Goal: Check status: Check status

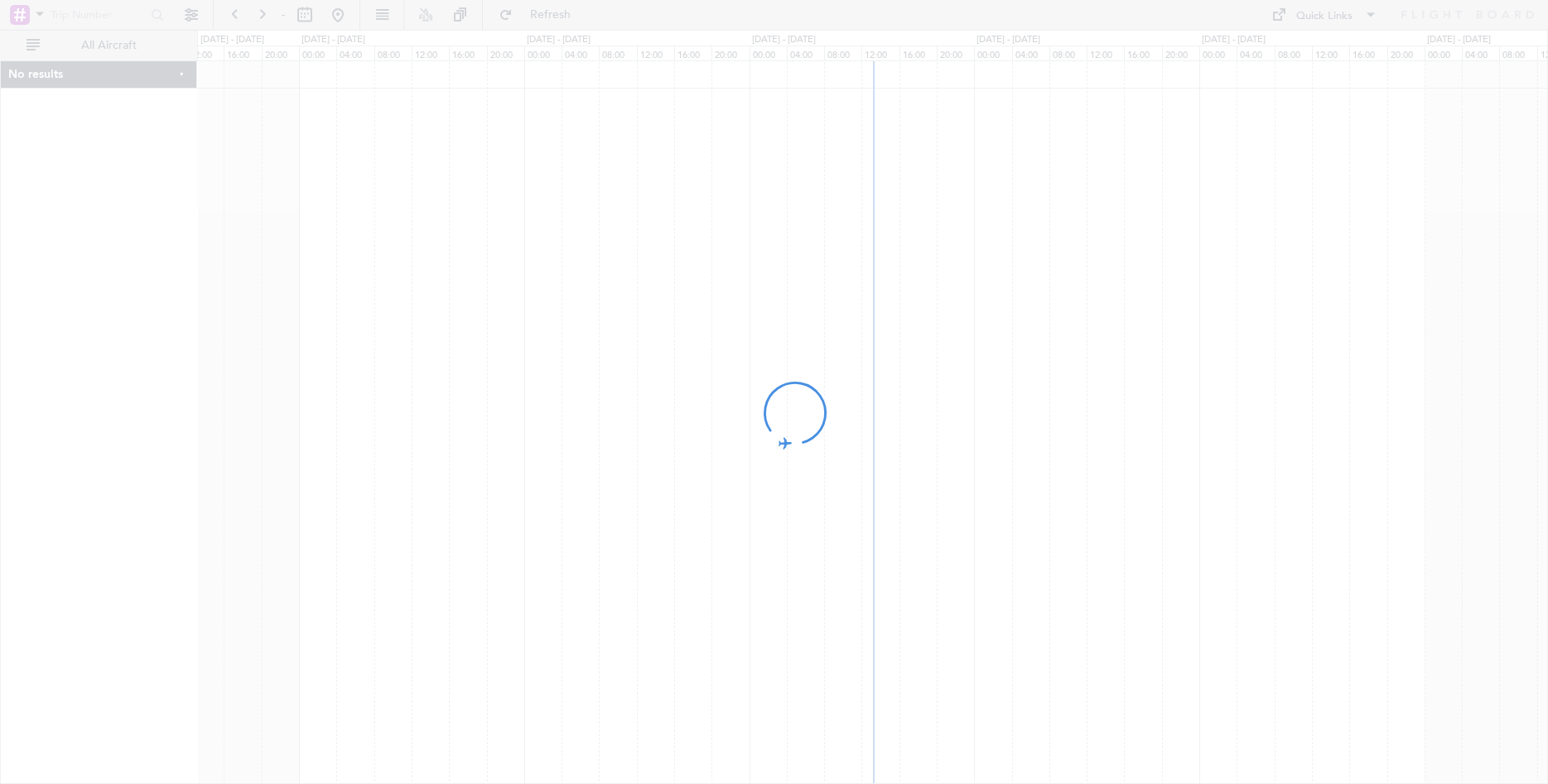
click at [236, 15] on div at bounding box center [774, 392] width 1548 height 784
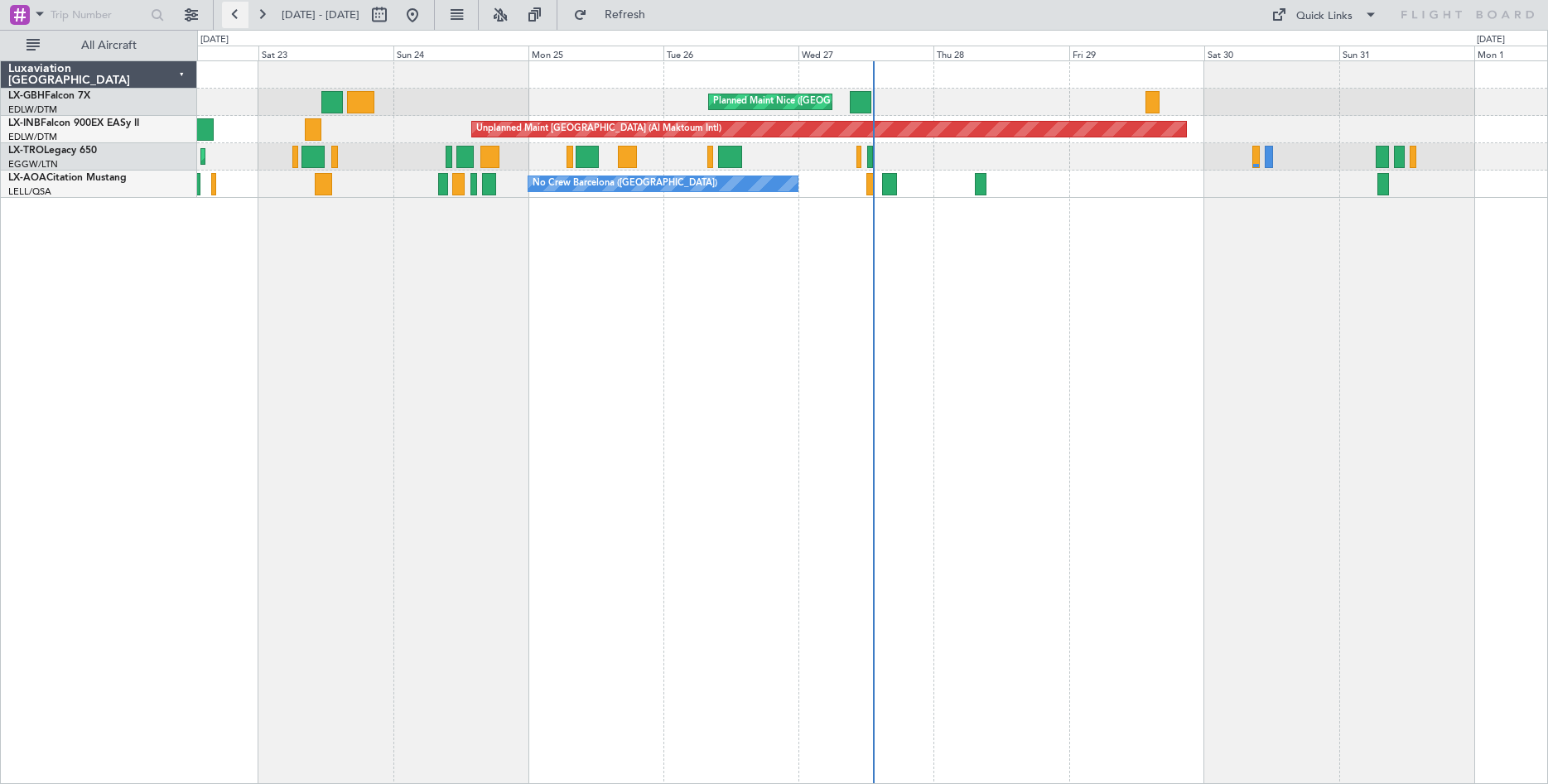
click at [237, 16] on button at bounding box center [235, 15] width 27 height 27
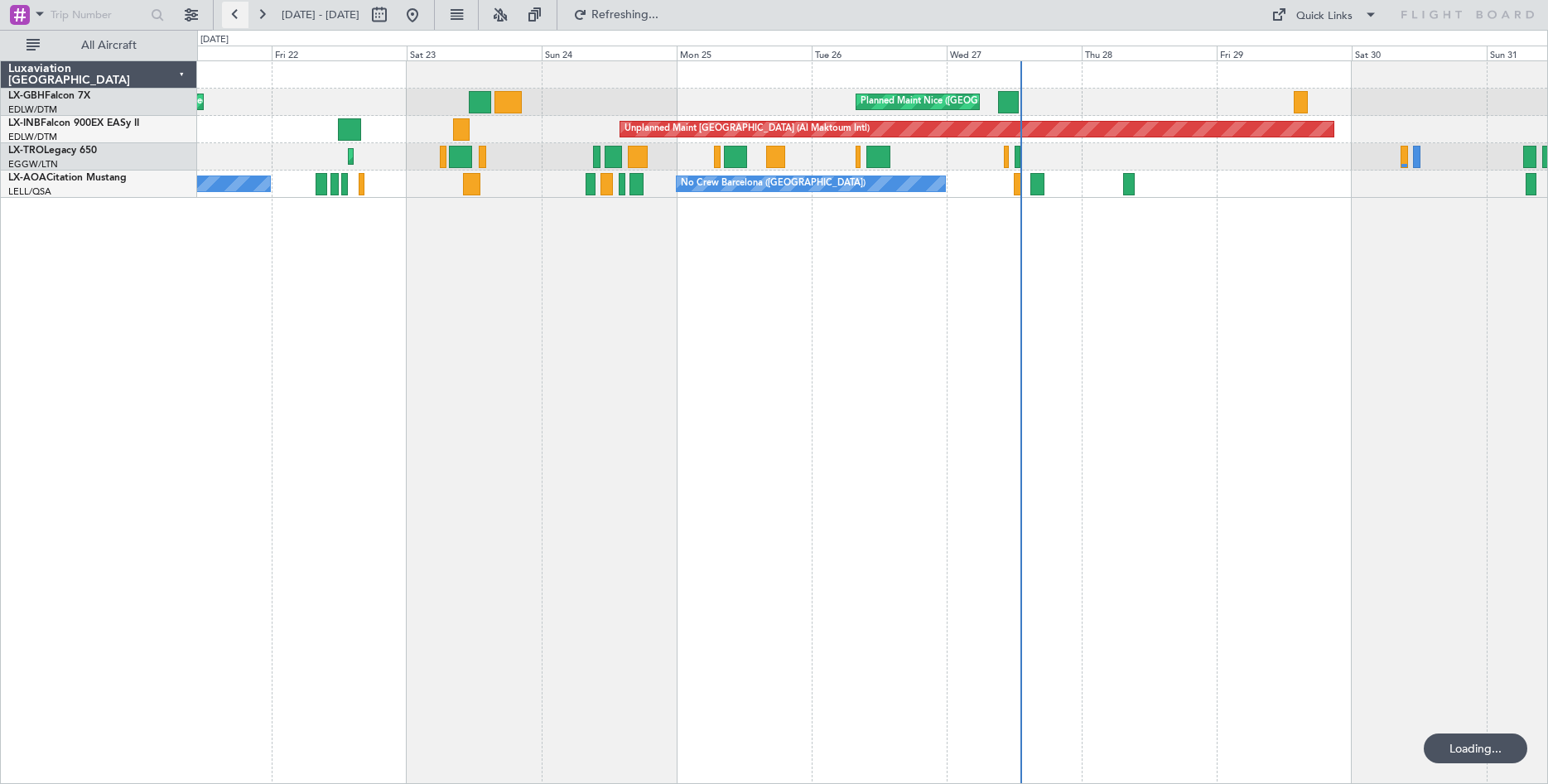
click at [237, 16] on button at bounding box center [235, 15] width 27 height 27
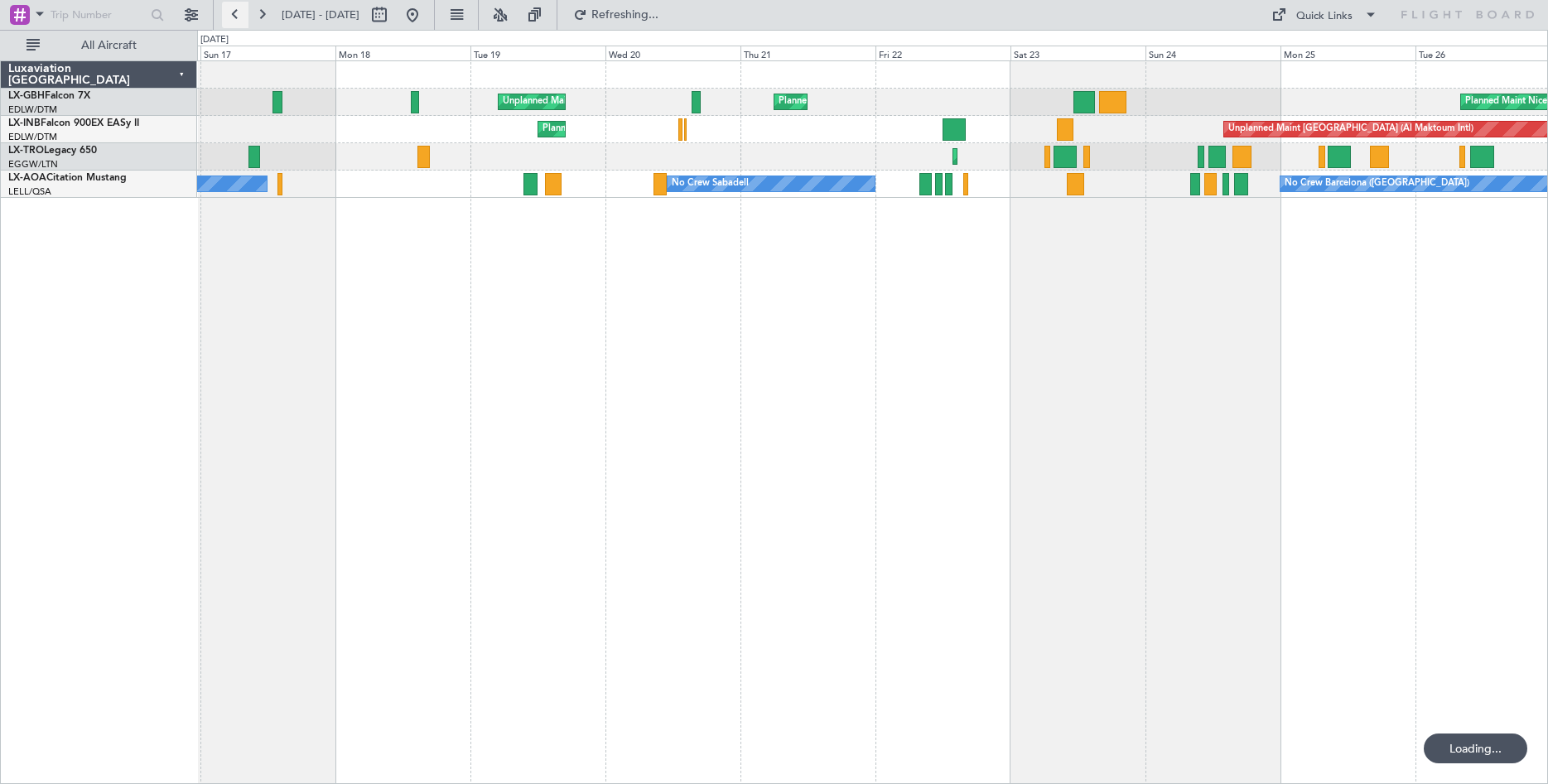
click at [237, 16] on button at bounding box center [235, 15] width 27 height 27
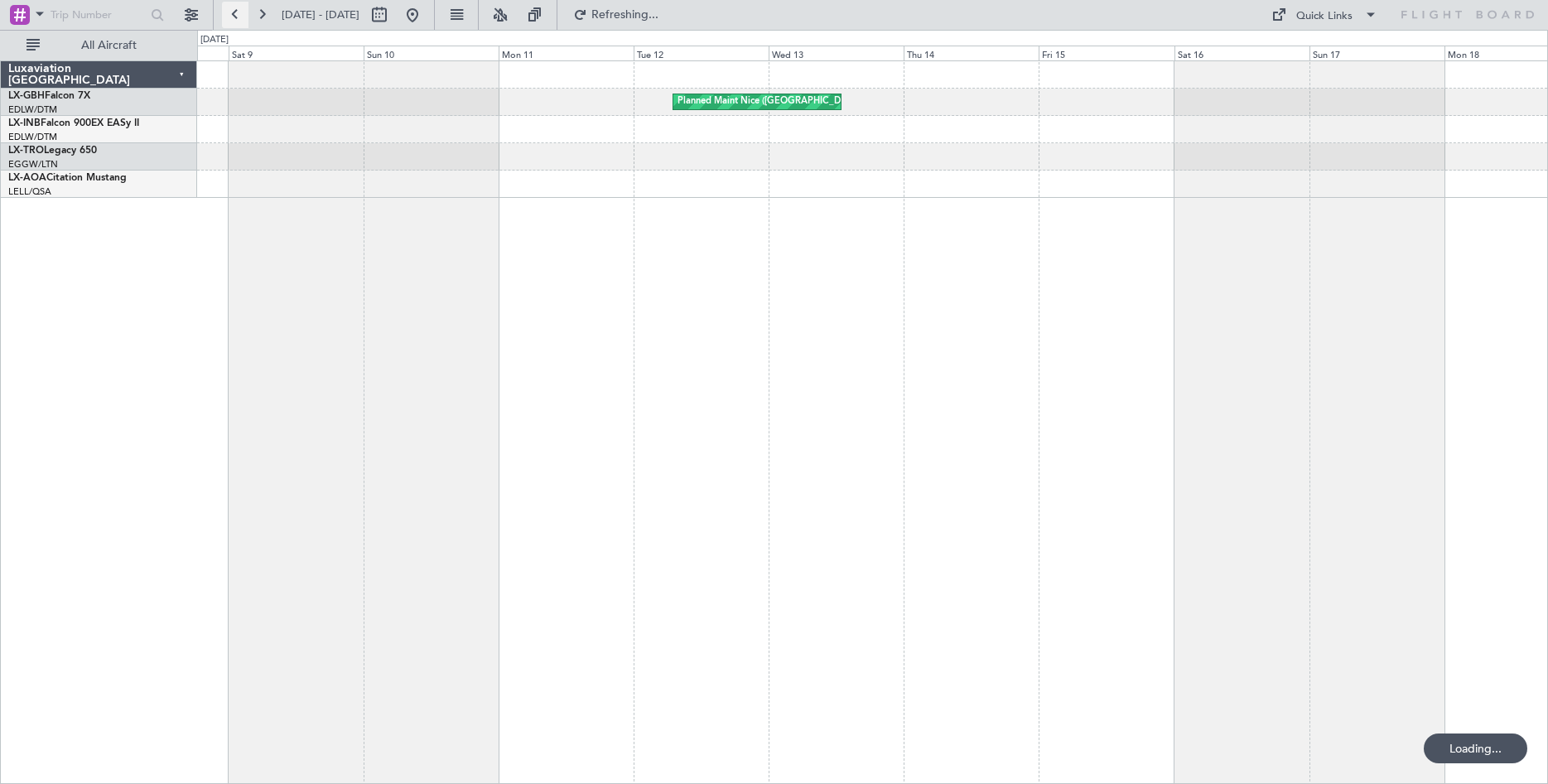
click at [237, 16] on button at bounding box center [235, 15] width 27 height 27
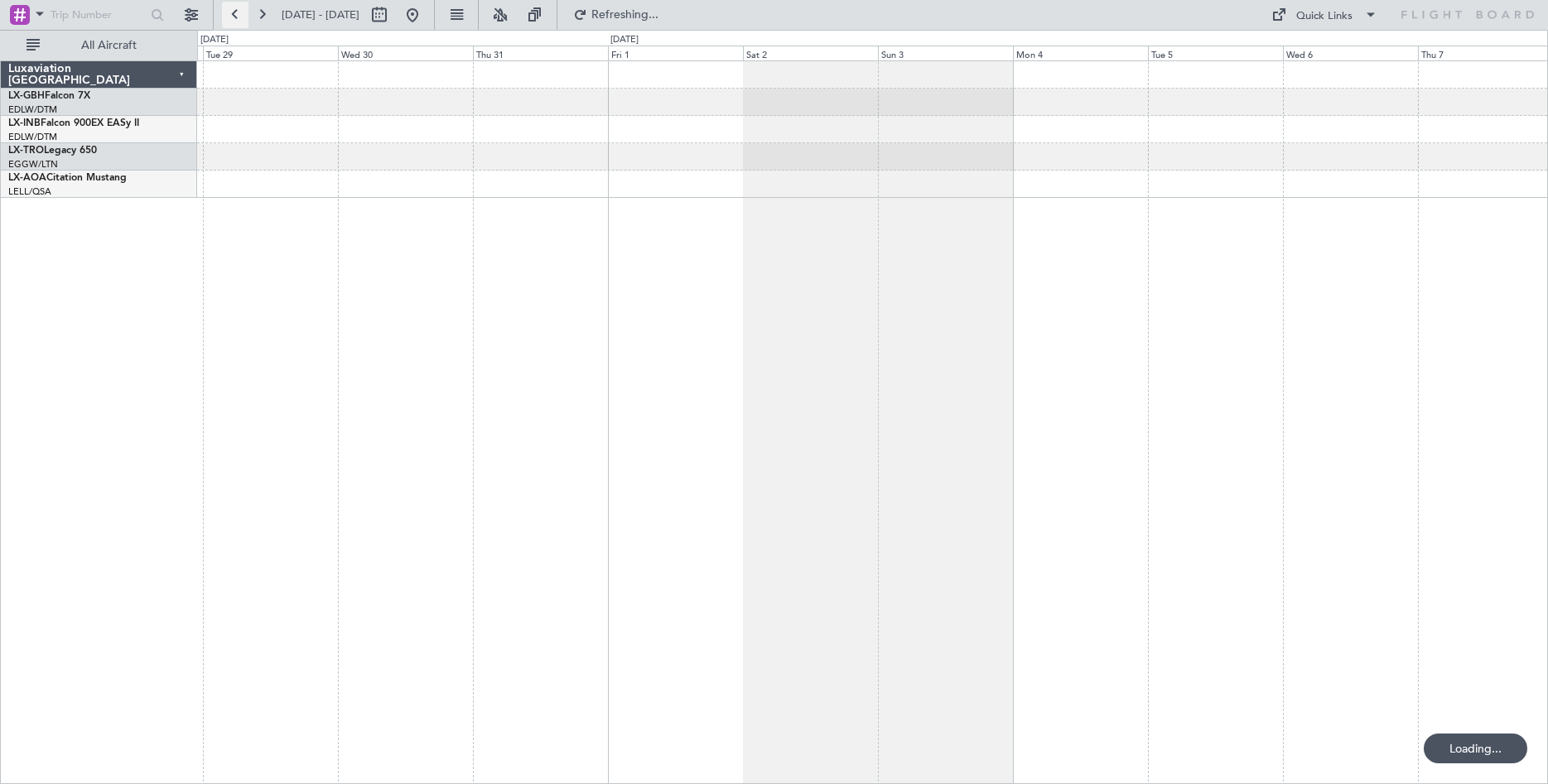
click at [237, 16] on button at bounding box center [235, 15] width 27 height 27
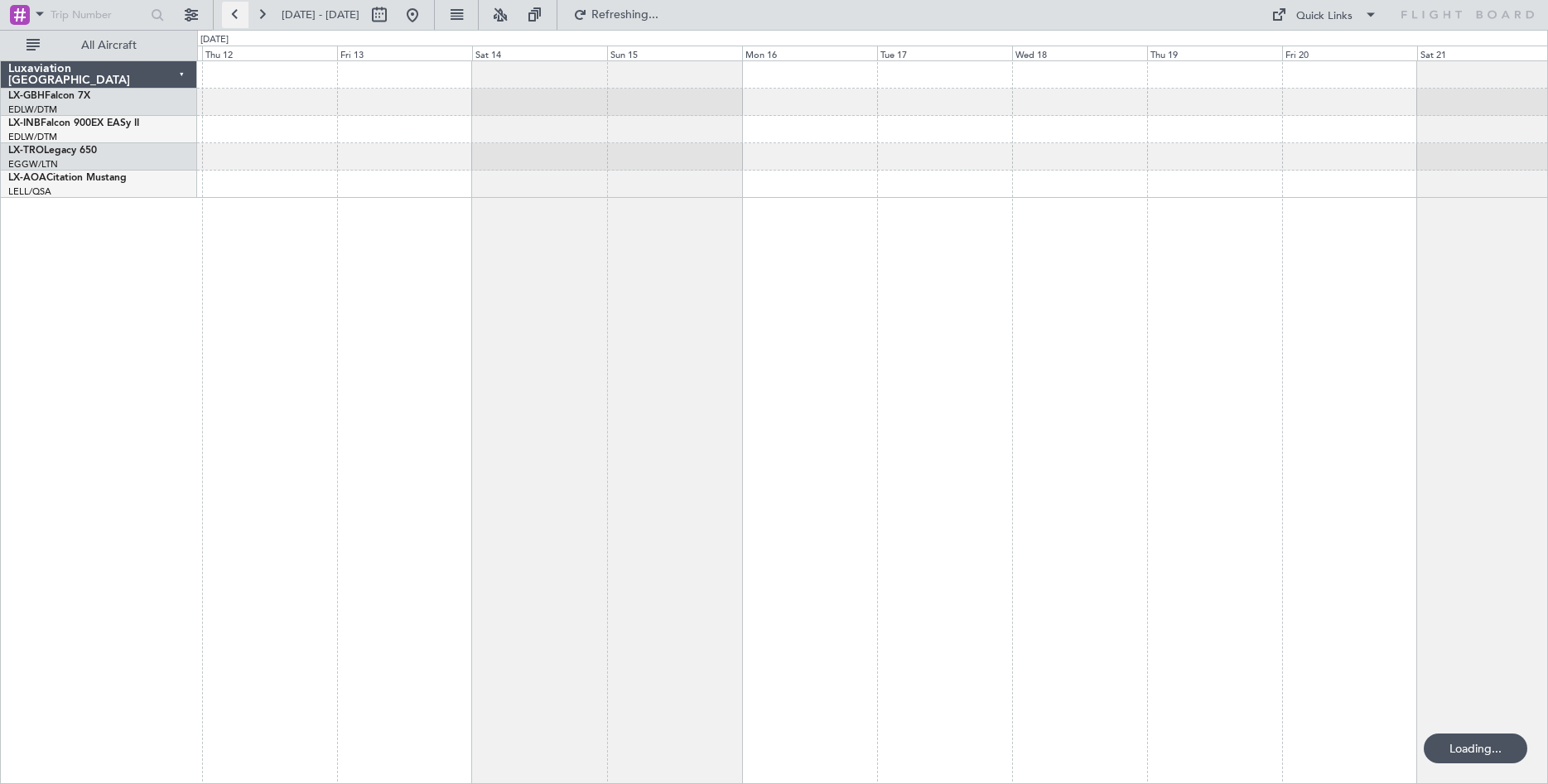
click at [237, 16] on button at bounding box center [235, 15] width 27 height 27
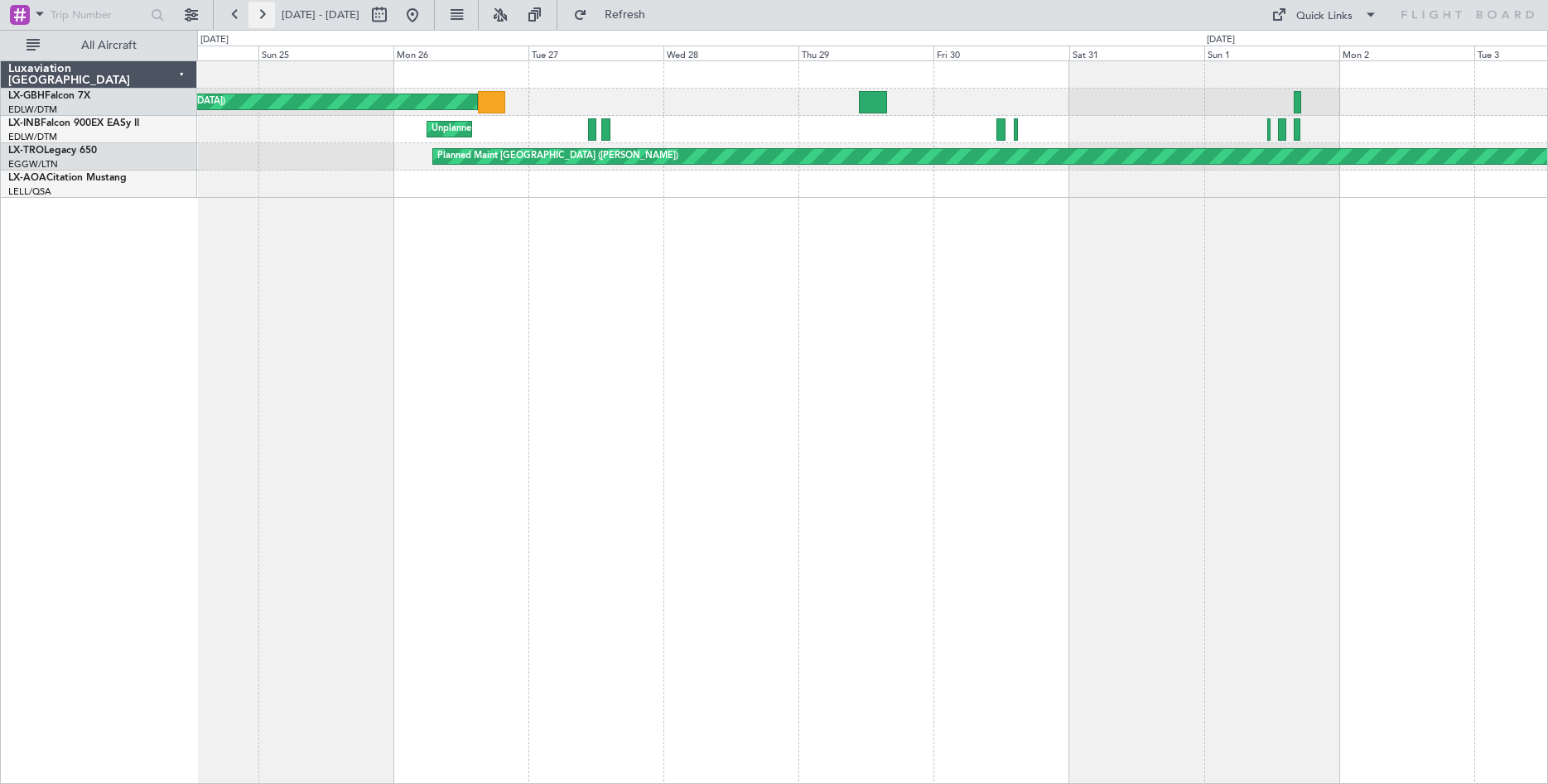
click at [264, 18] on button at bounding box center [262, 15] width 27 height 27
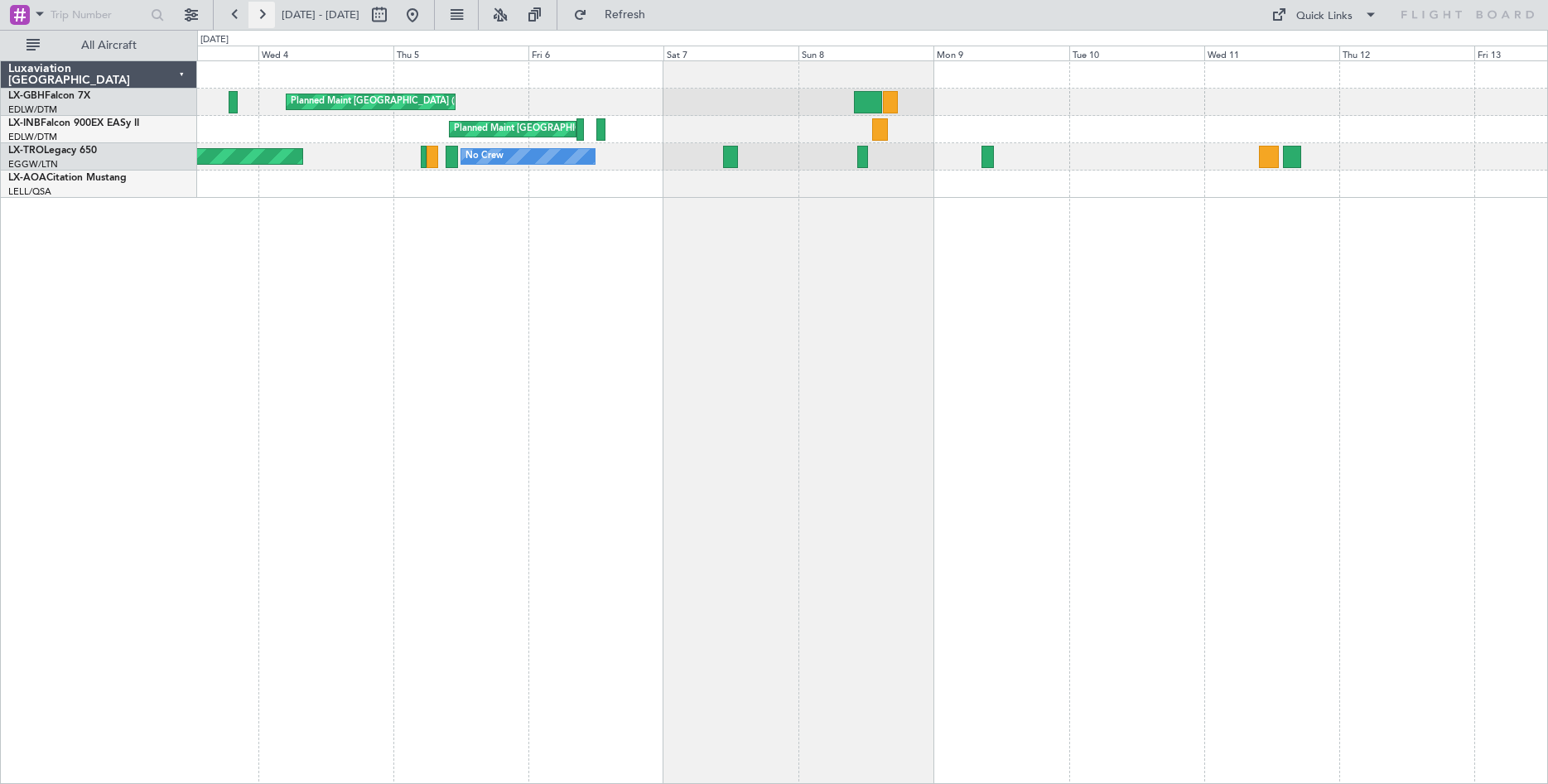
click at [264, 18] on button at bounding box center [262, 15] width 27 height 27
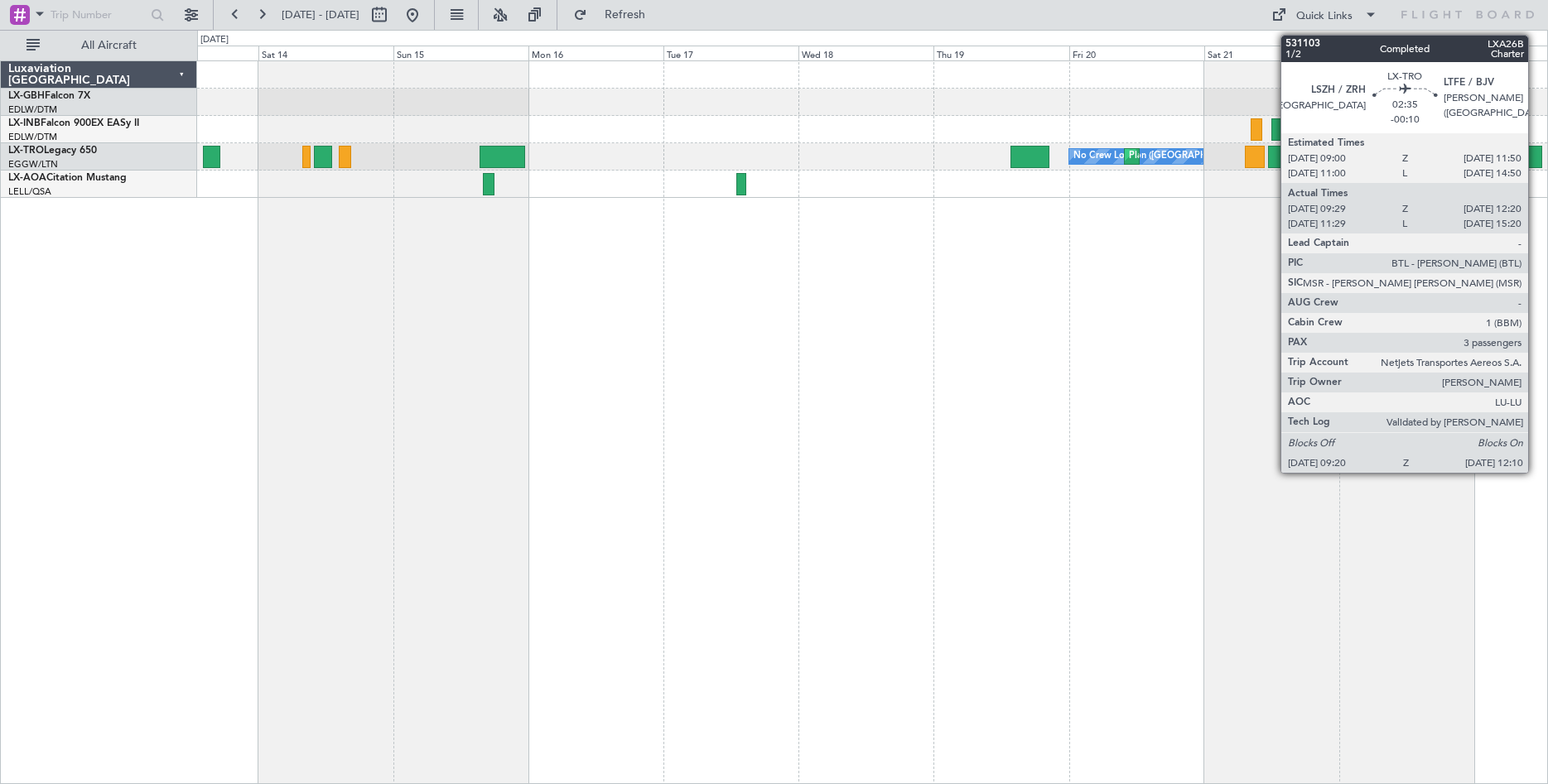
click at [1535, 163] on div at bounding box center [1534, 156] width 16 height 22
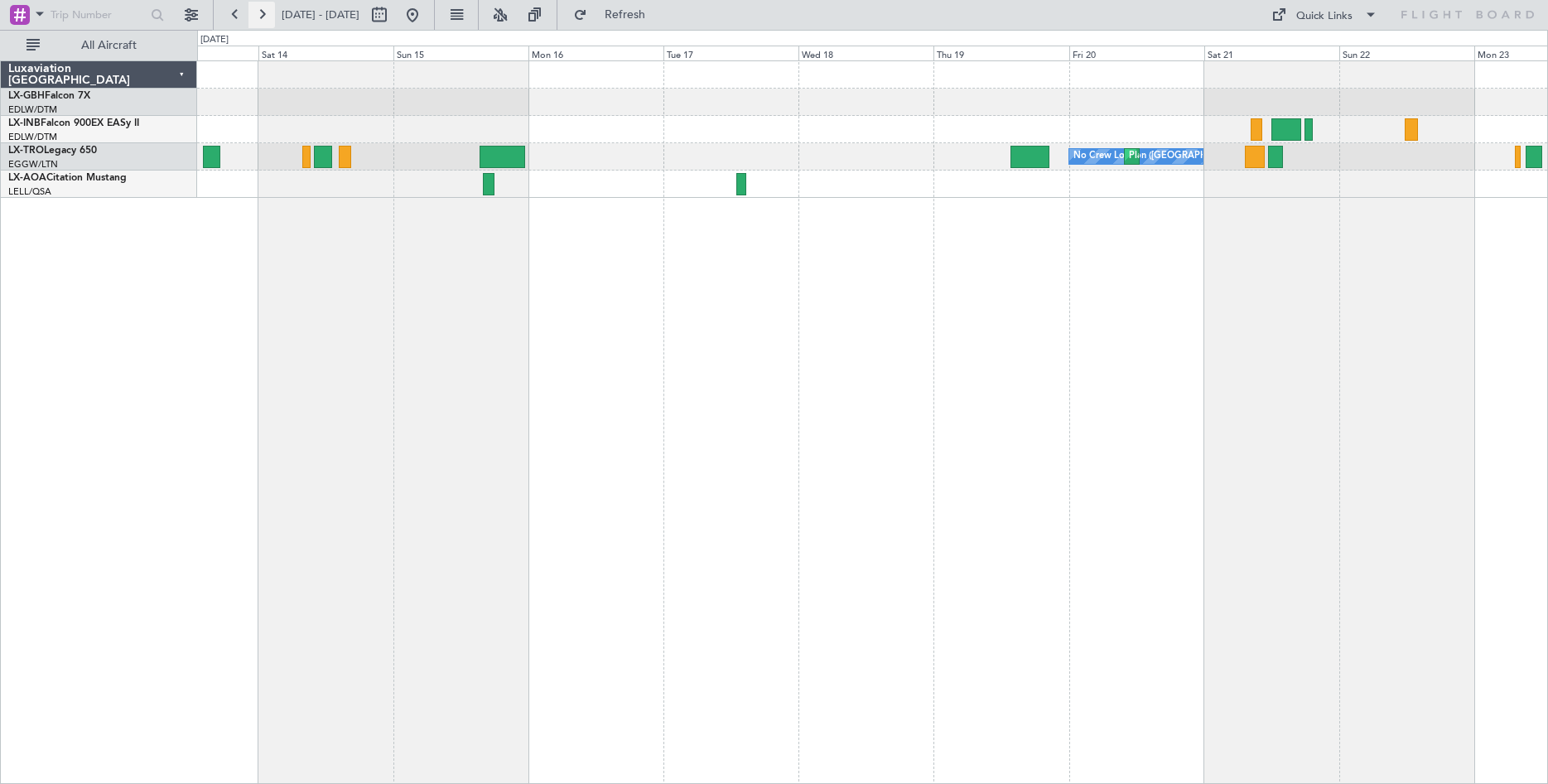
click at [272, 15] on button at bounding box center [262, 15] width 27 height 27
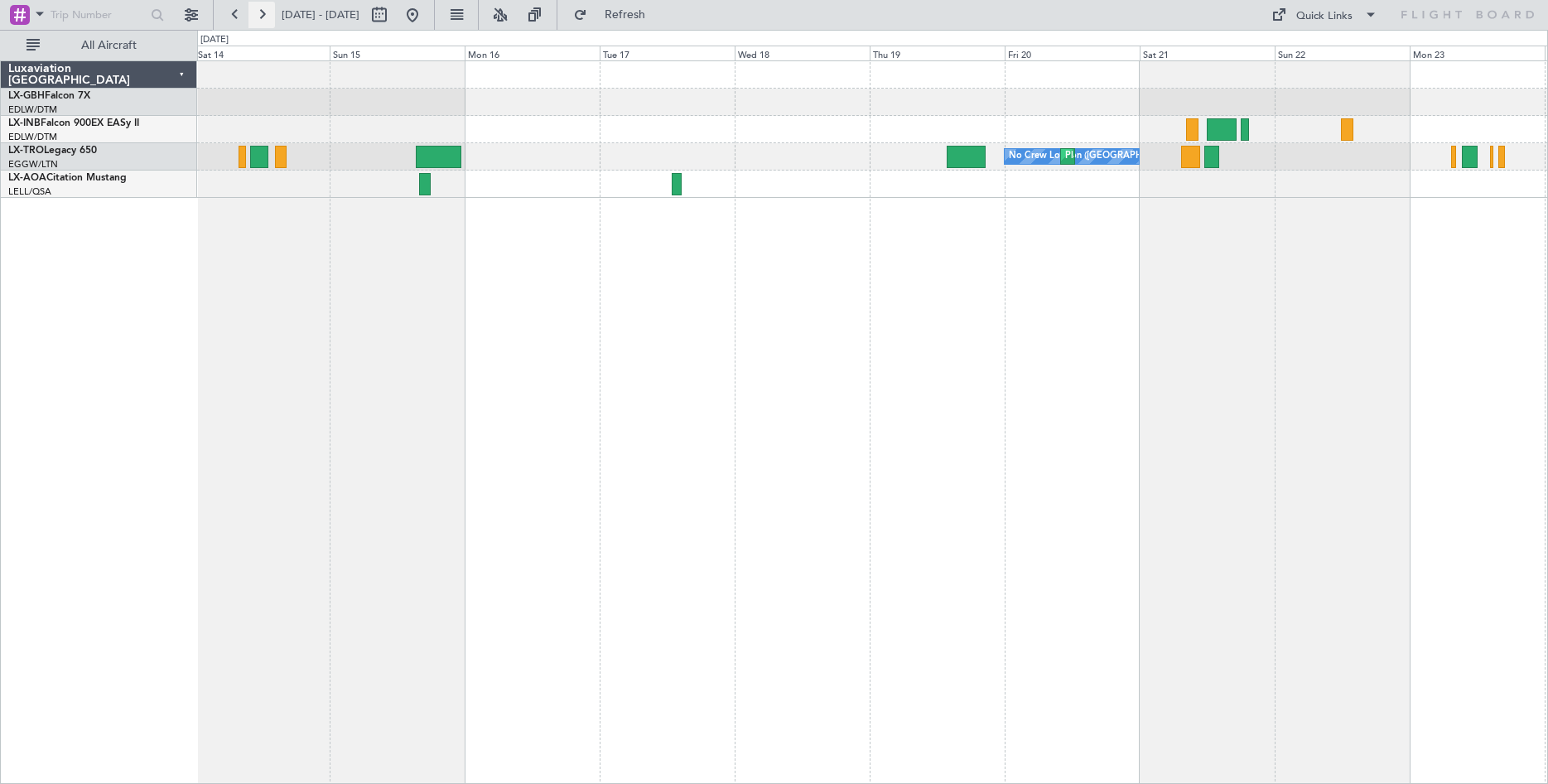
click at [272, 15] on button at bounding box center [262, 15] width 27 height 27
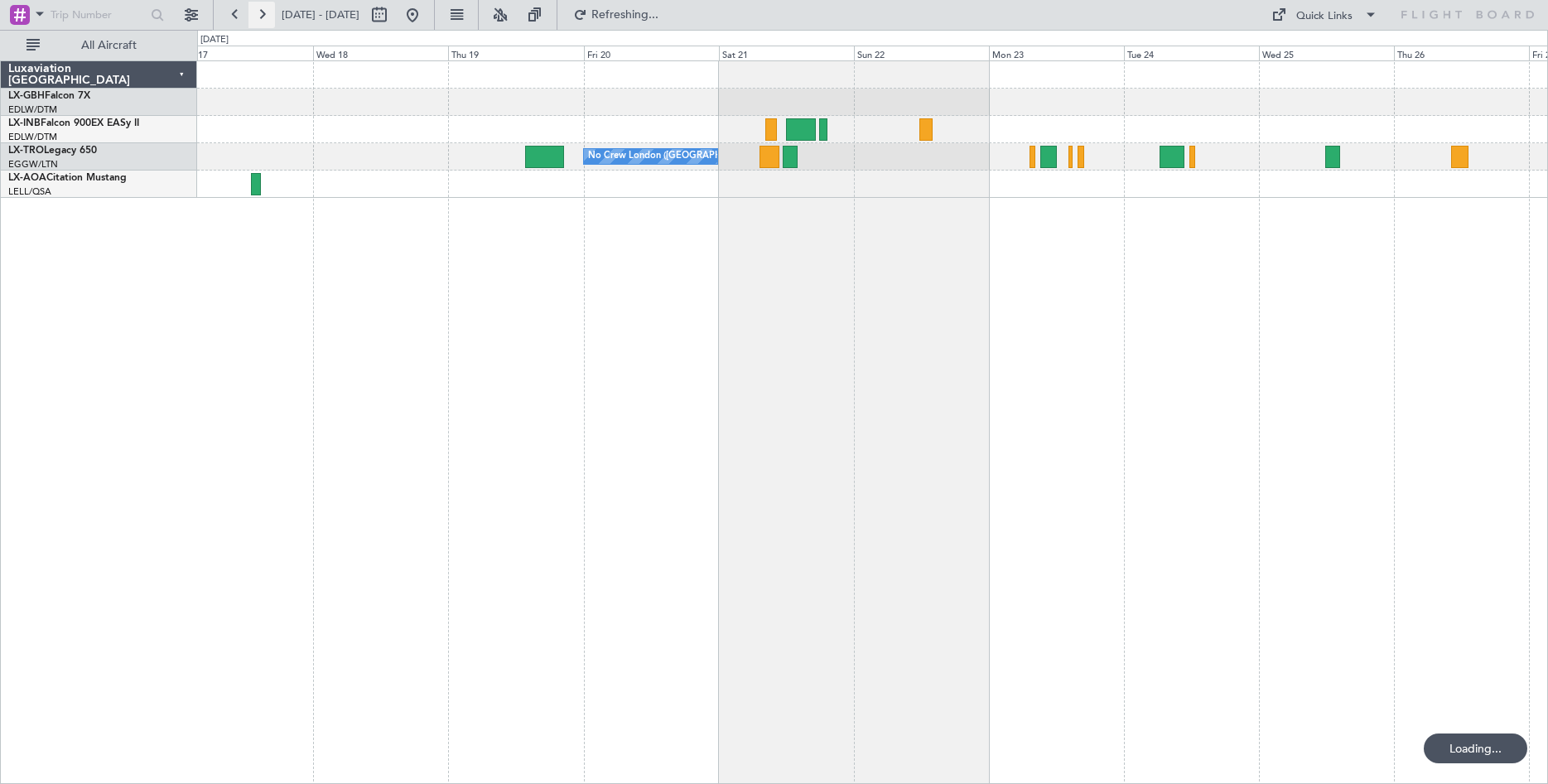
click at [271, 15] on button at bounding box center [262, 15] width 27 height 27
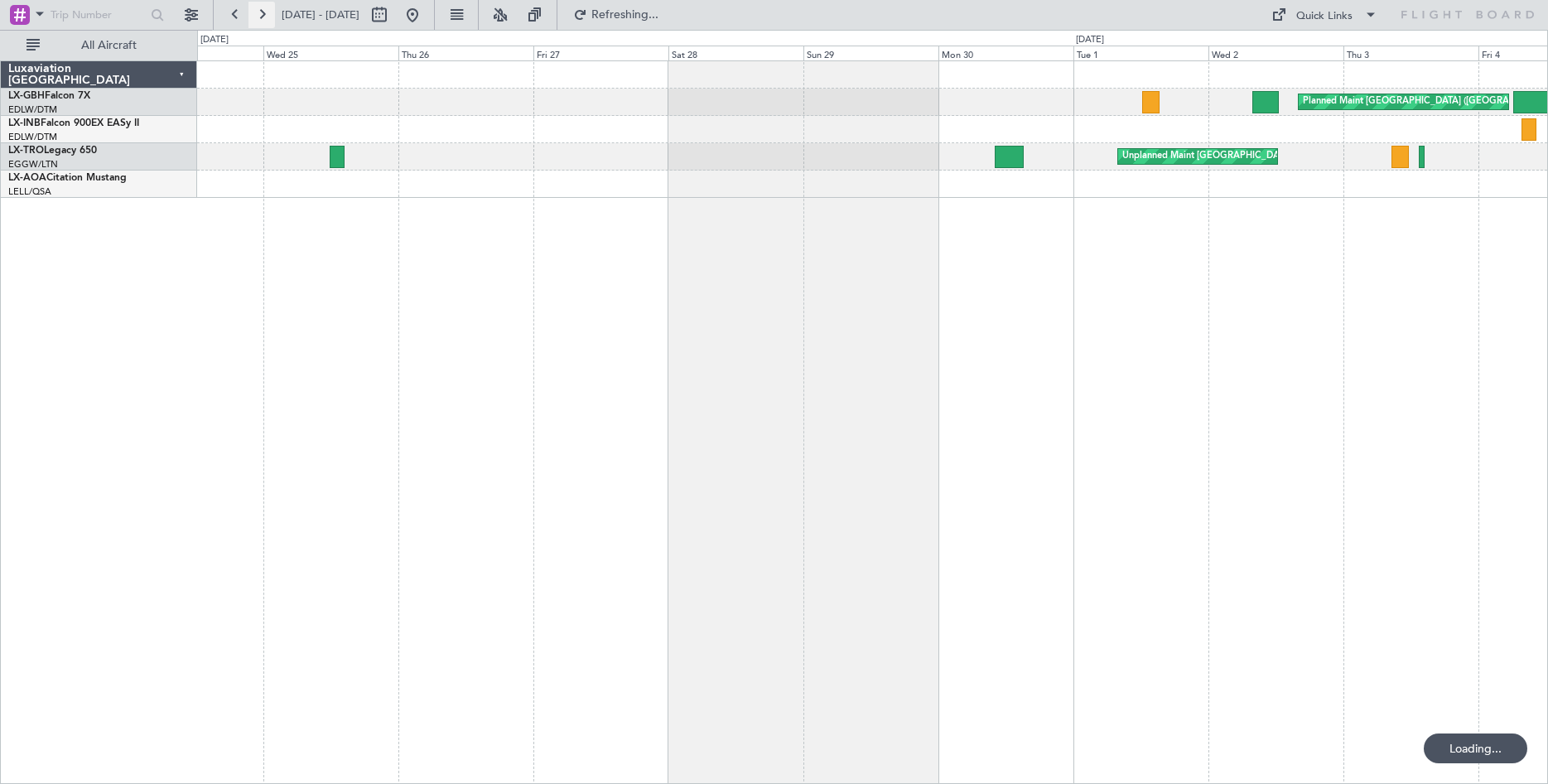
click at [271, 15] on button at bounding box center [262, 15] width 27 height 27
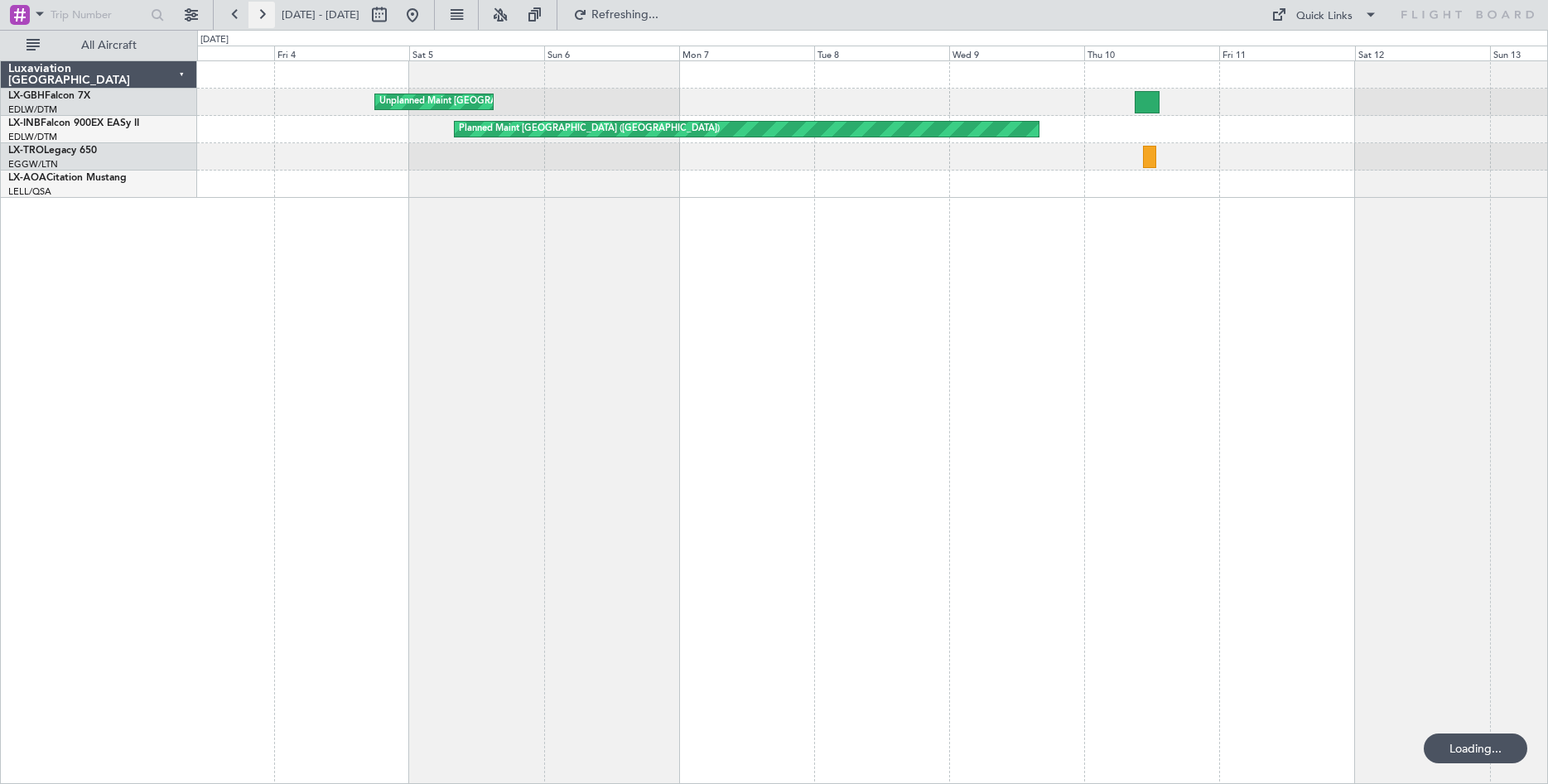
click at [271, 15] on button at bounding box center [262, 15] width 27 height 27
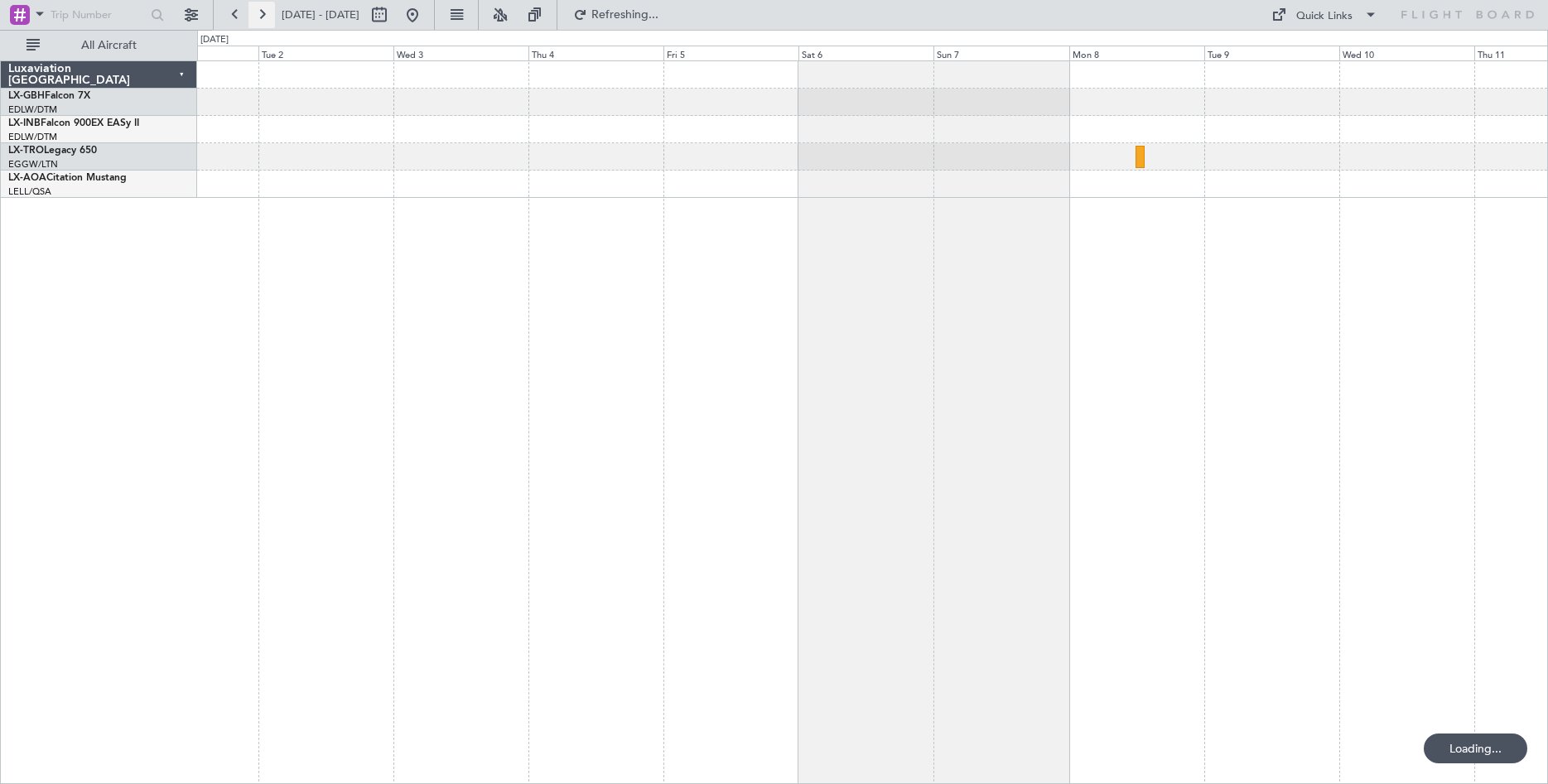
click at [252, 12] on button at bounding box center [262, 15] width 27 height 27
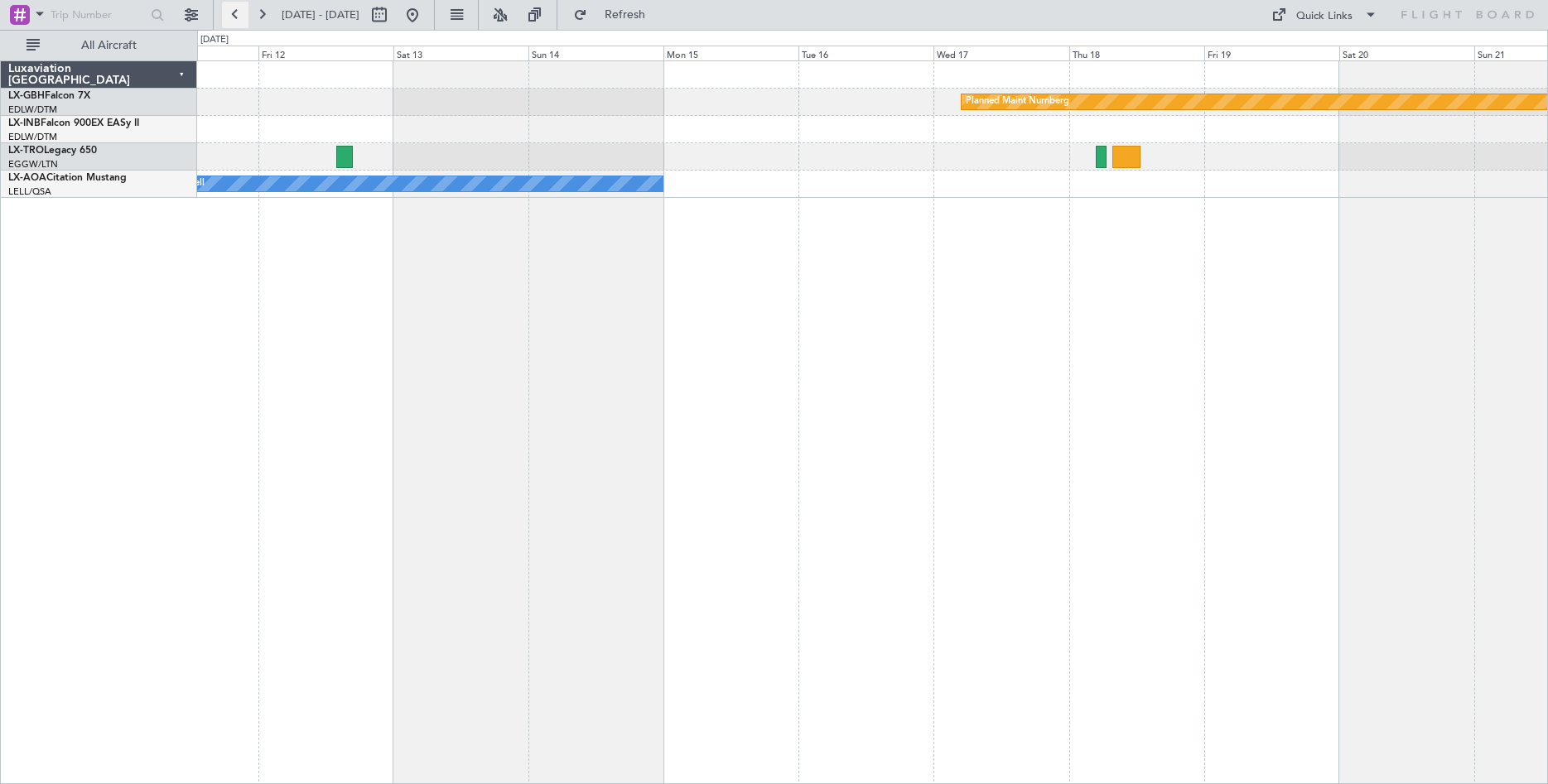
click at [239, 16] on button at bounding box center [235, 15] width 27 height 27
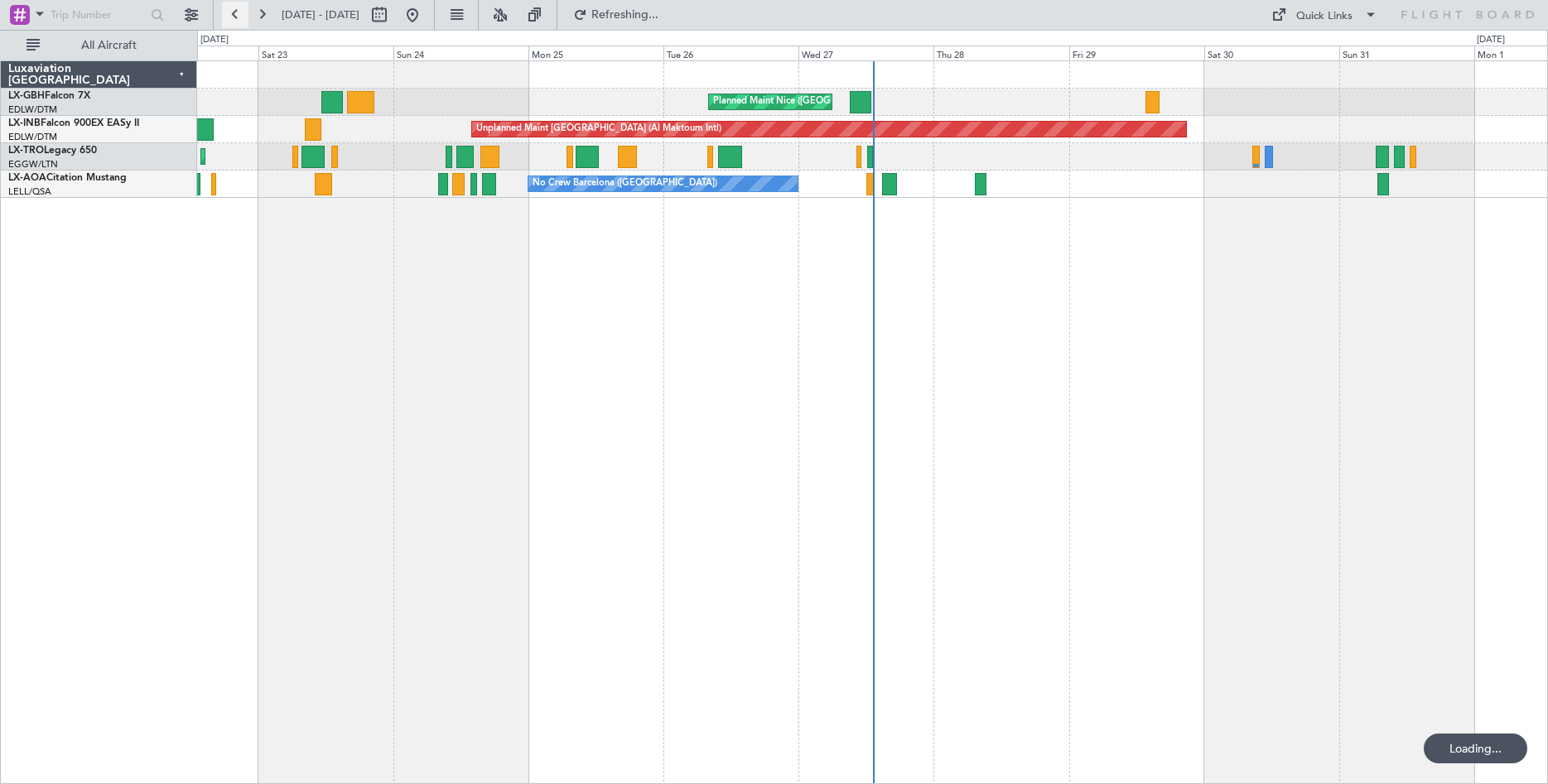
click at [239, 16] on button at bounding box center [235, 15] width 27 height 27
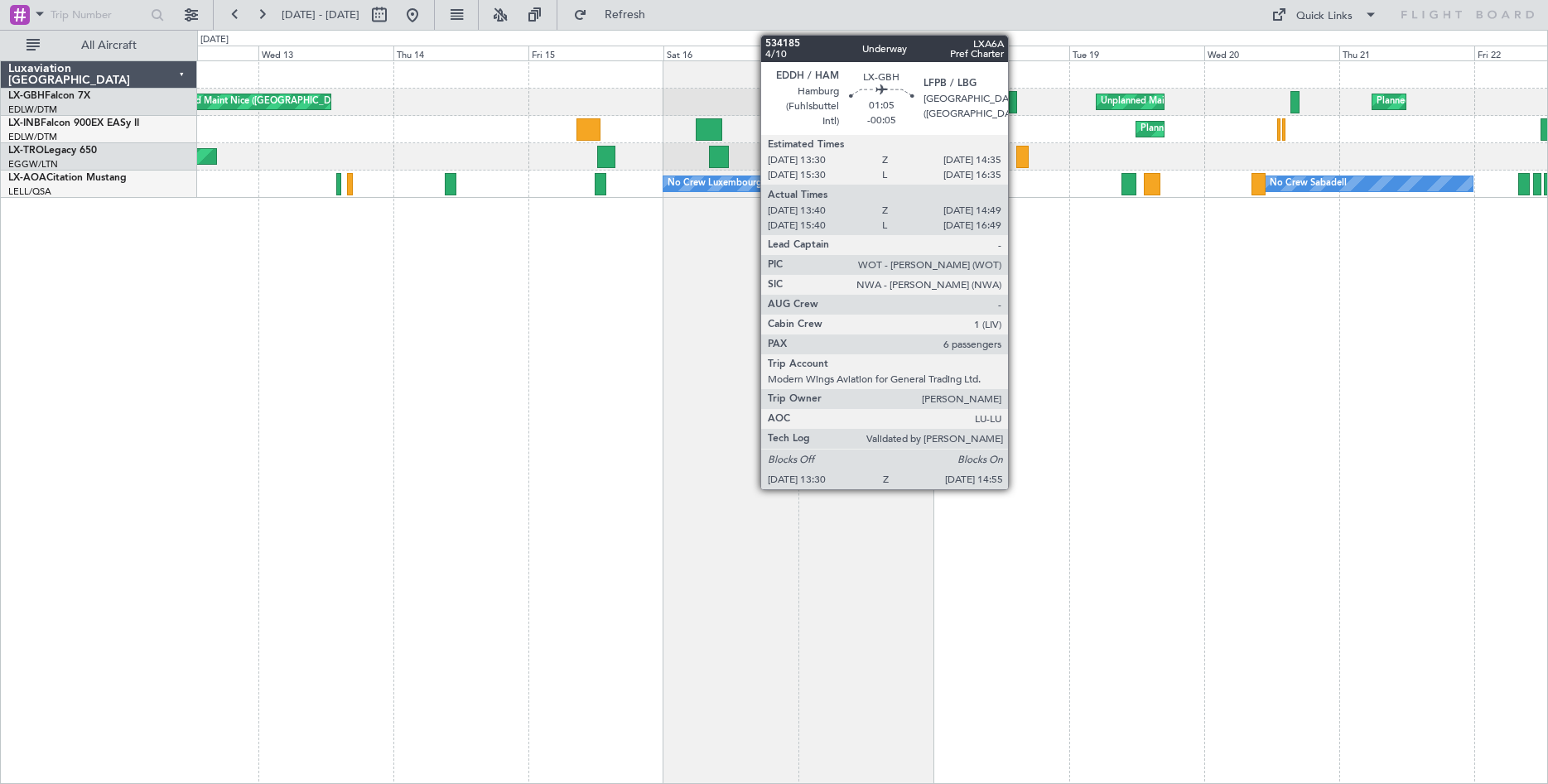
click at [1015, 105] on div at bounding box center [1013, 101] width 8 height 22
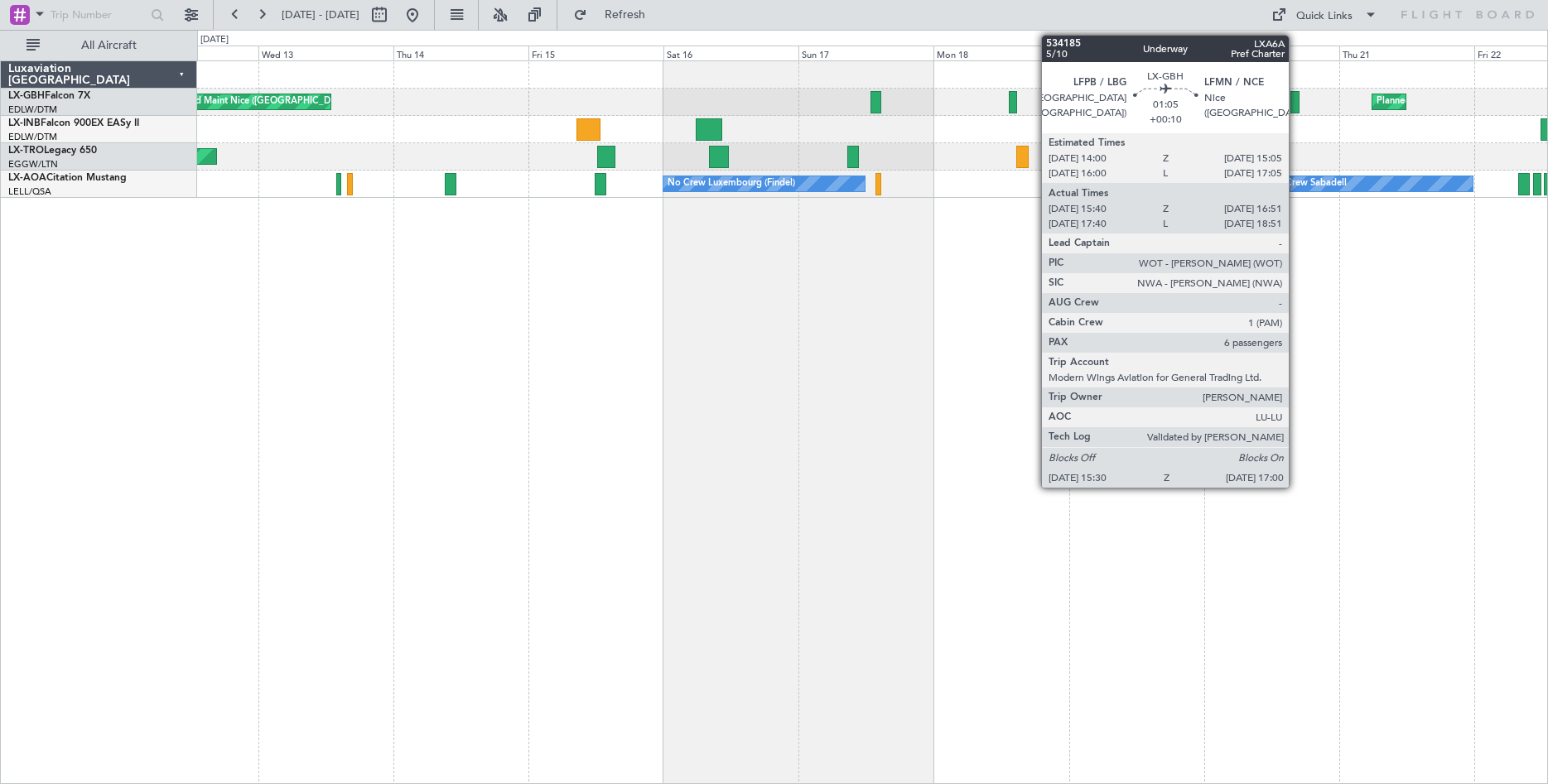
click at [1296, 97] on div at bounding box center [1295, 101] width 9 height 22
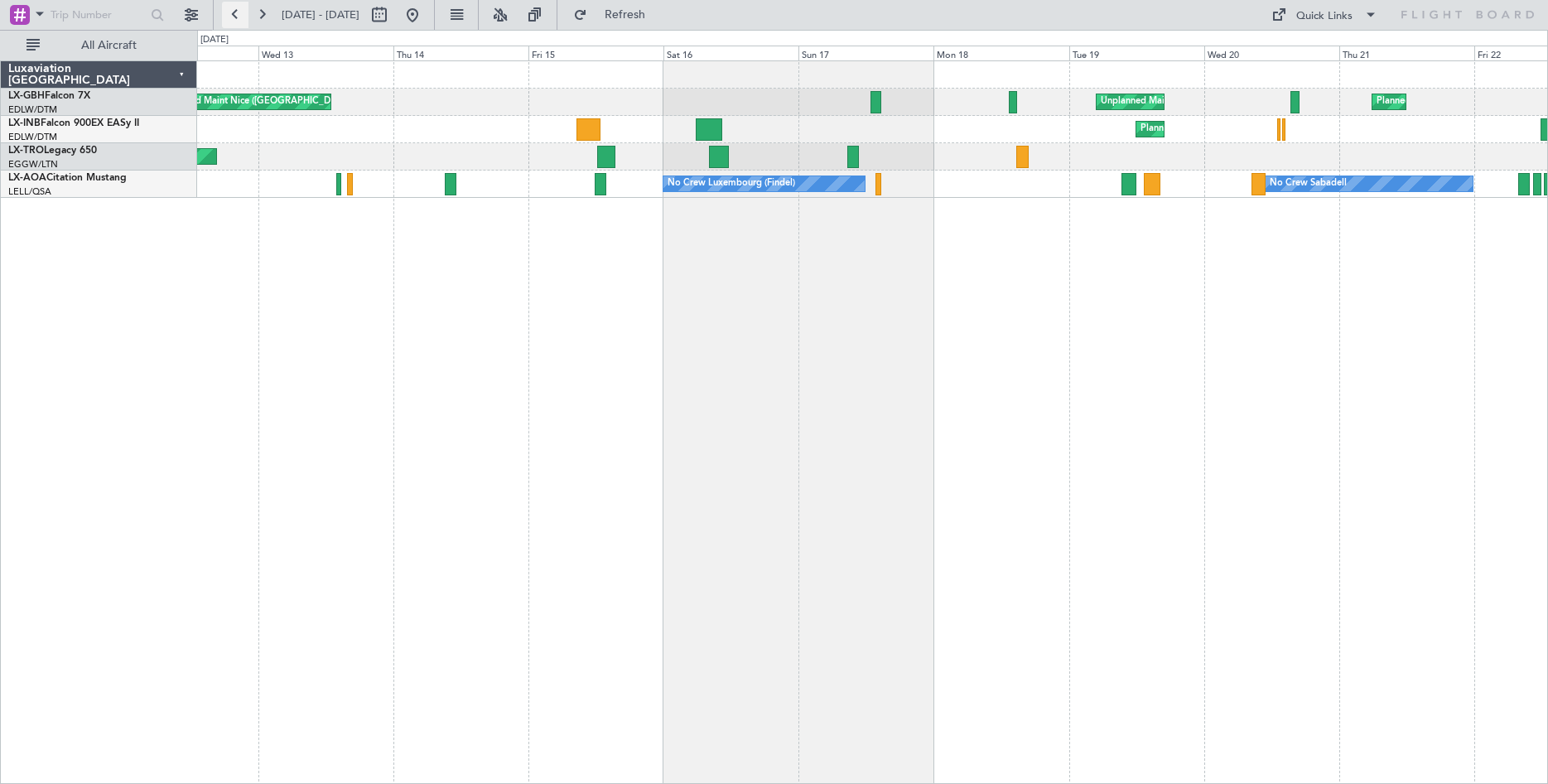
click at [239, 15] on button at bounding box center [235, 15] width 27 height 27
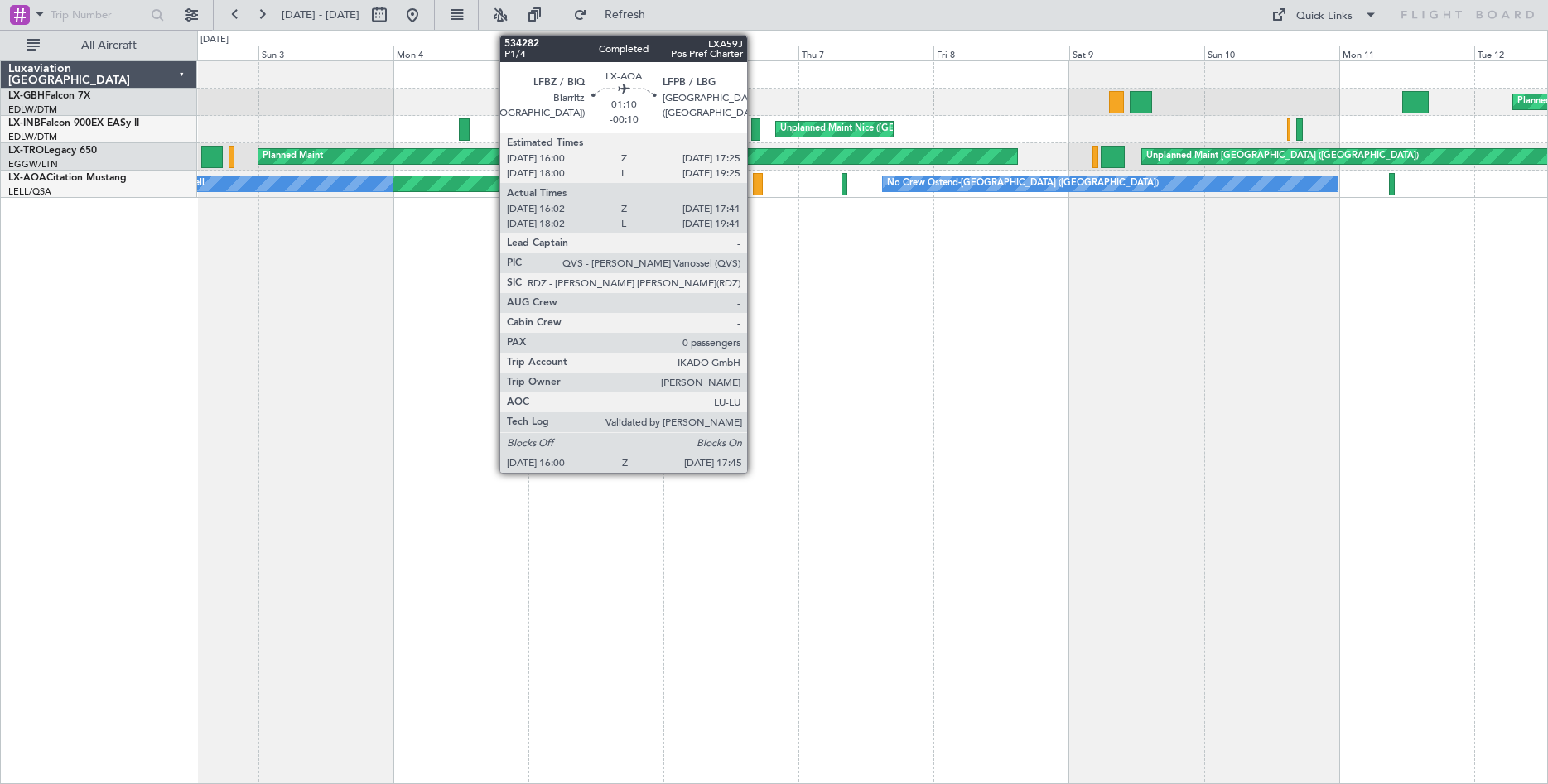
click at [755, 177] on div at bounding box center [757, 184] width 10 height 22
